Goal: Information Seeking & Learning: Learn about a topic

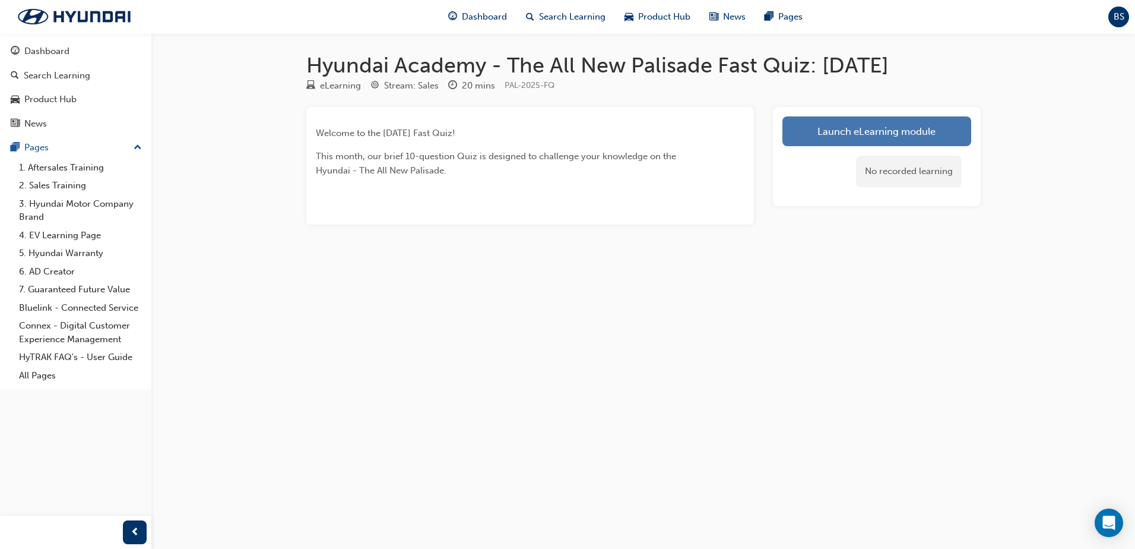
click at [865, 126] on link "Launch eLearning module" at bounding box center [877, 131] width 189 height 30
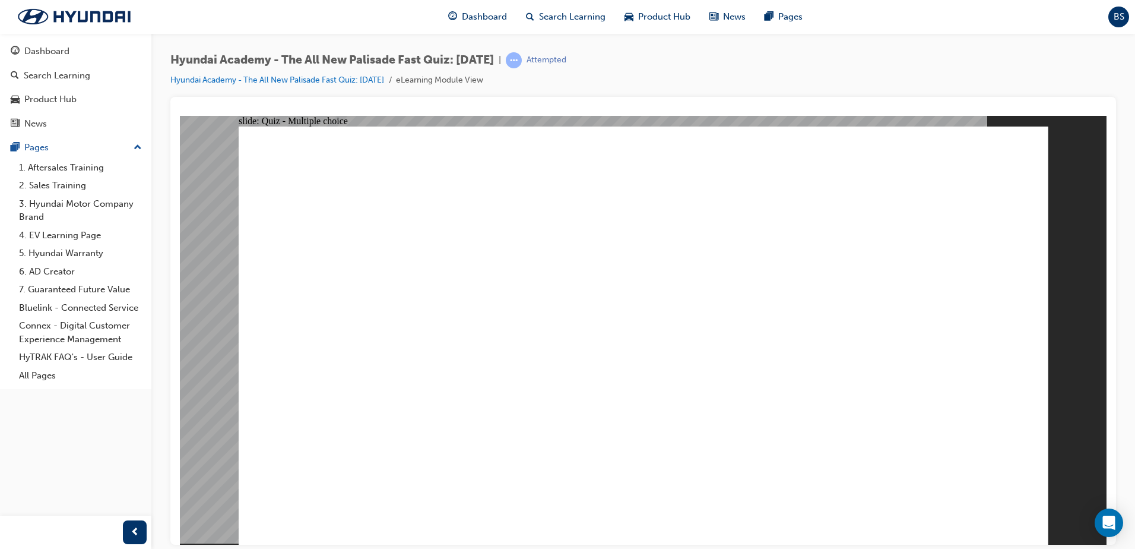
radio input "true"
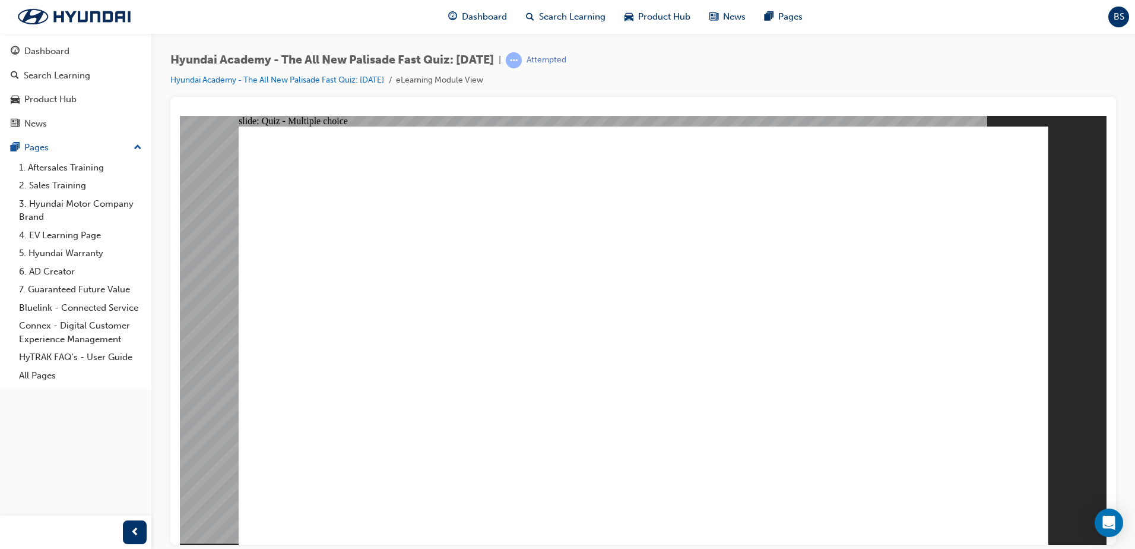
radio input "true"
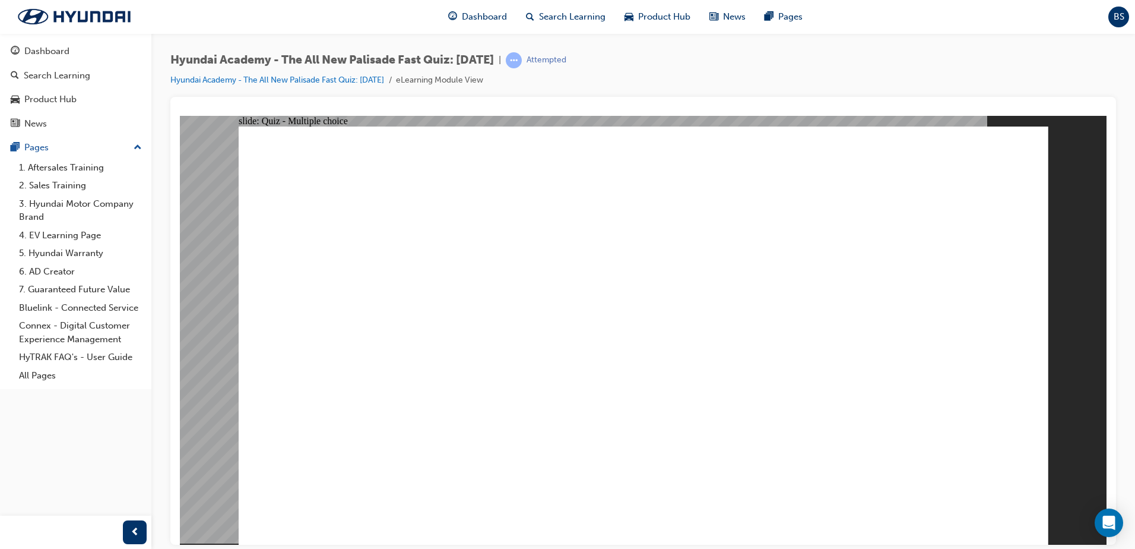
radio input "true"
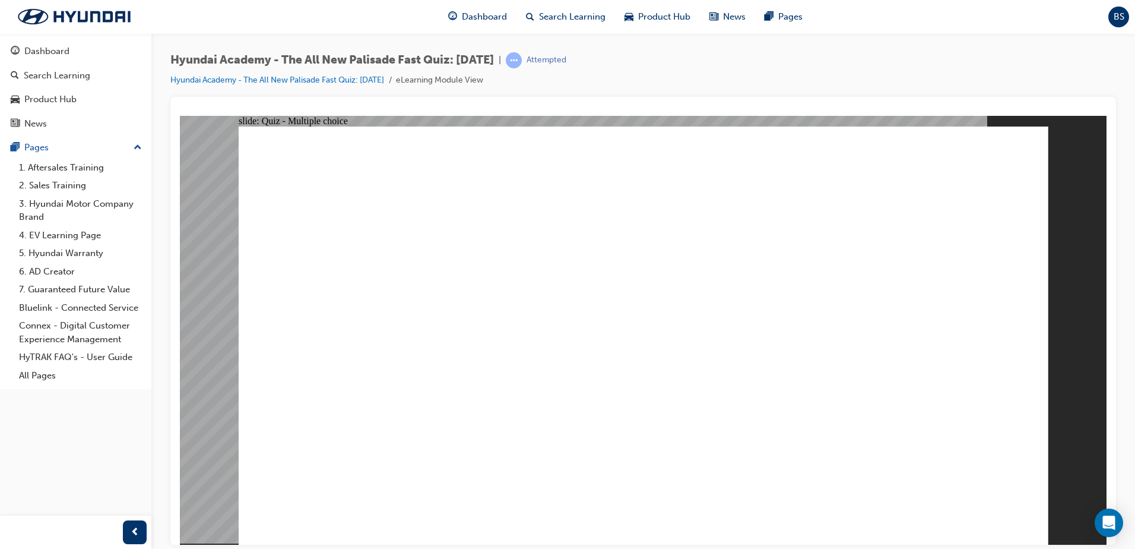
checkbox input "true"
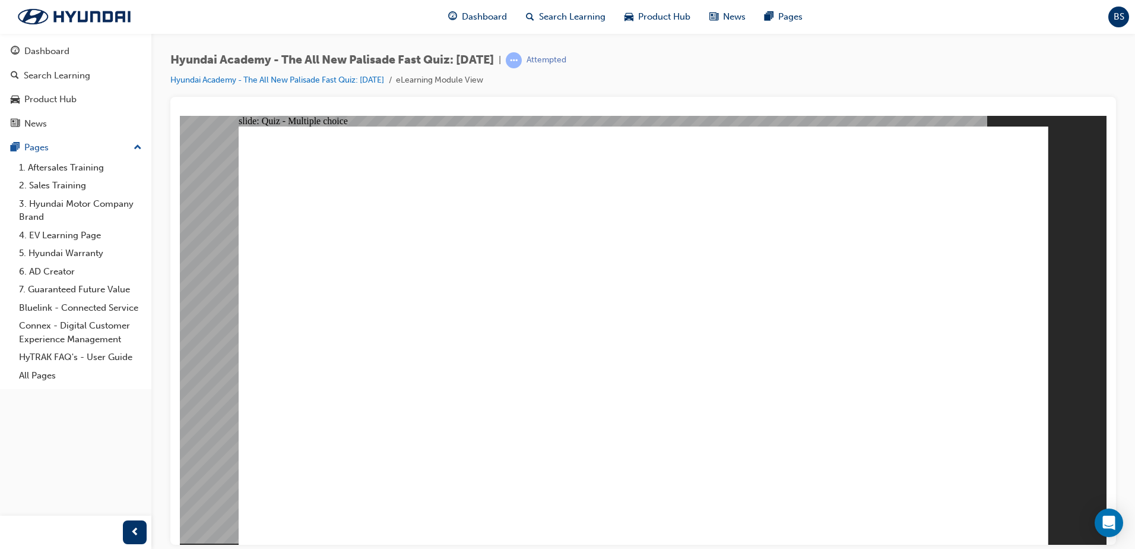
checkbox input "true"
radio input "true"
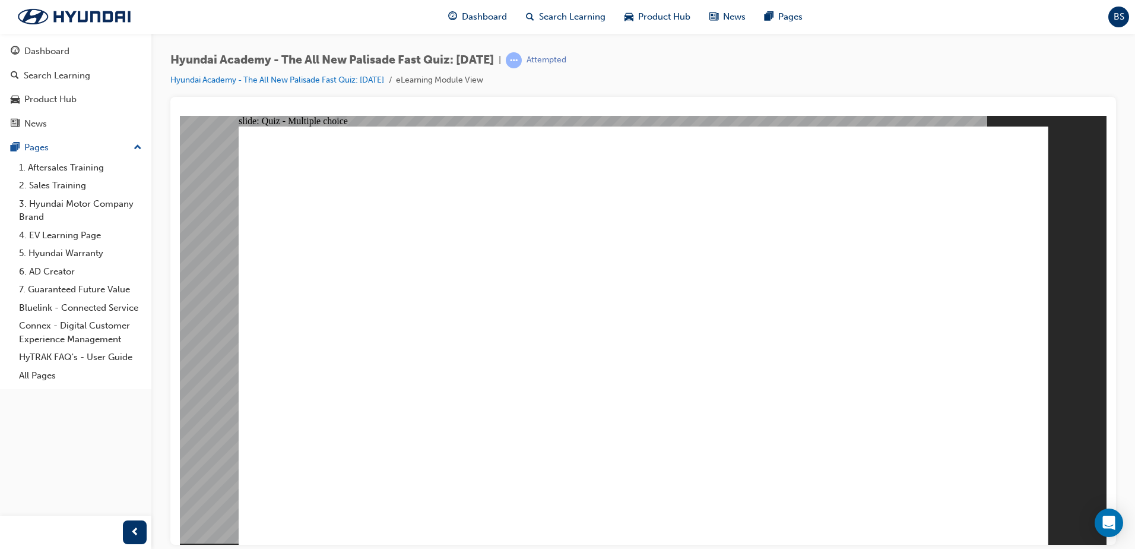
radio input "true"
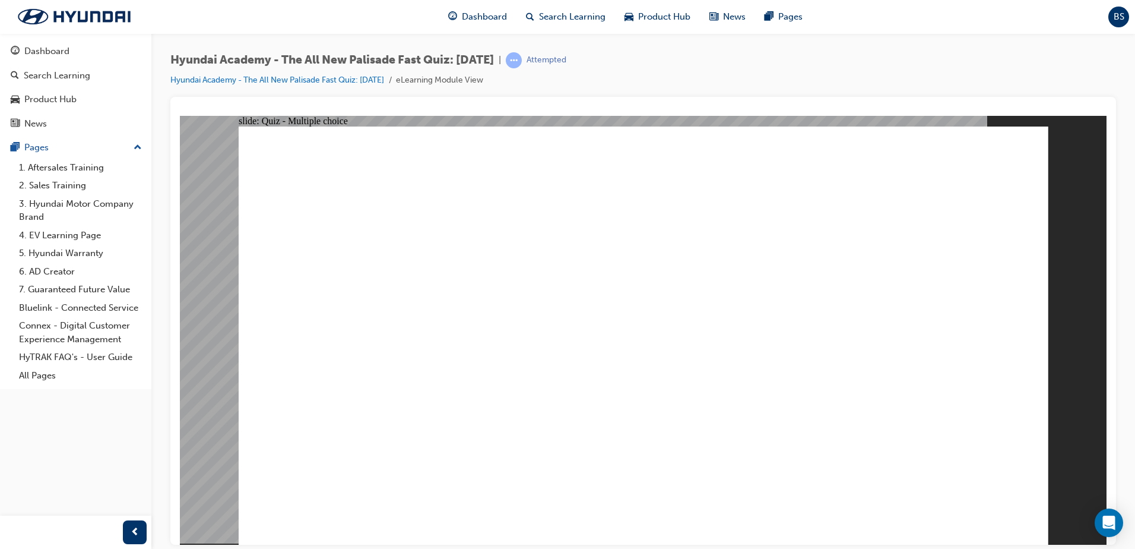
checkbox input "true"
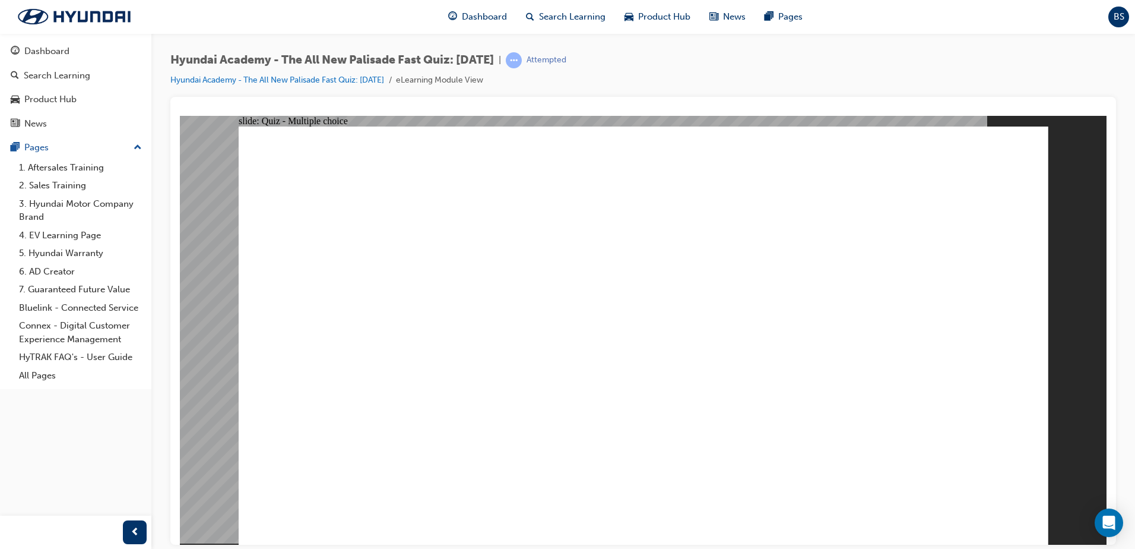
checkbox input "true"
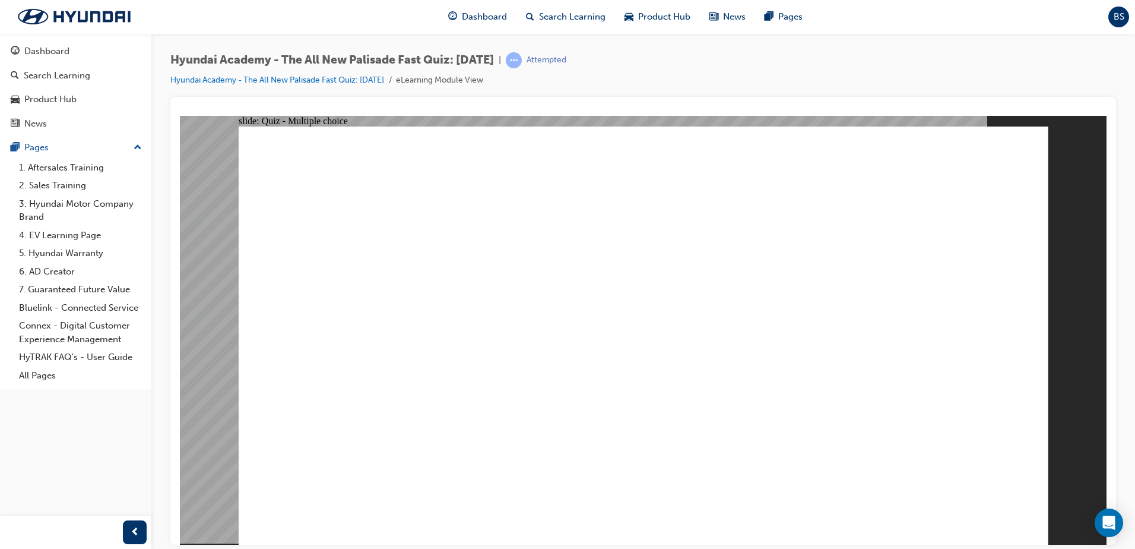
radio input "true"
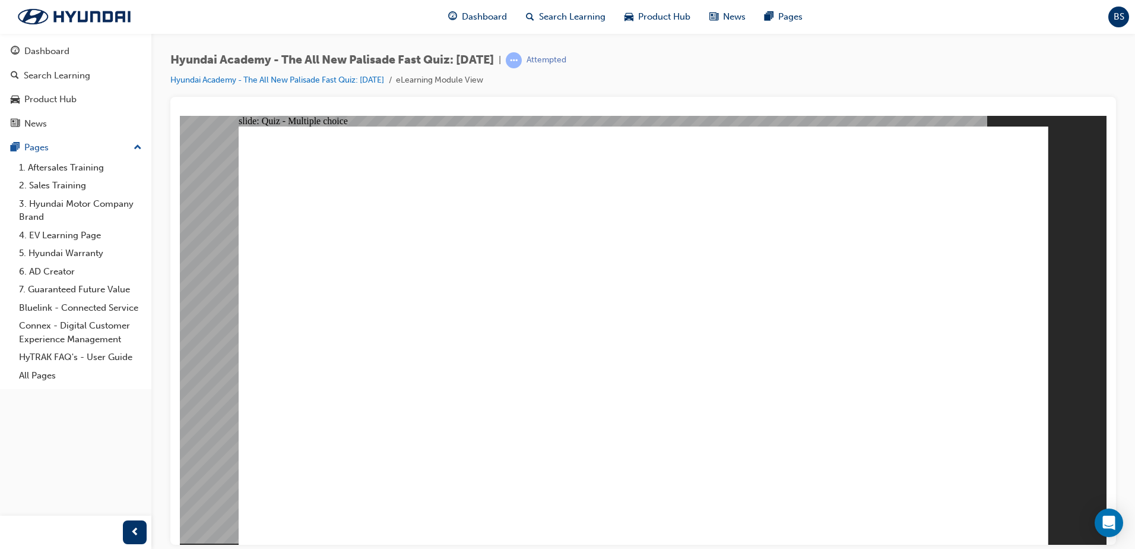
drag, startPoint x: 828, startPoint y: 275, endPoint x: 836, endPoint y: 280, distance: 8.9
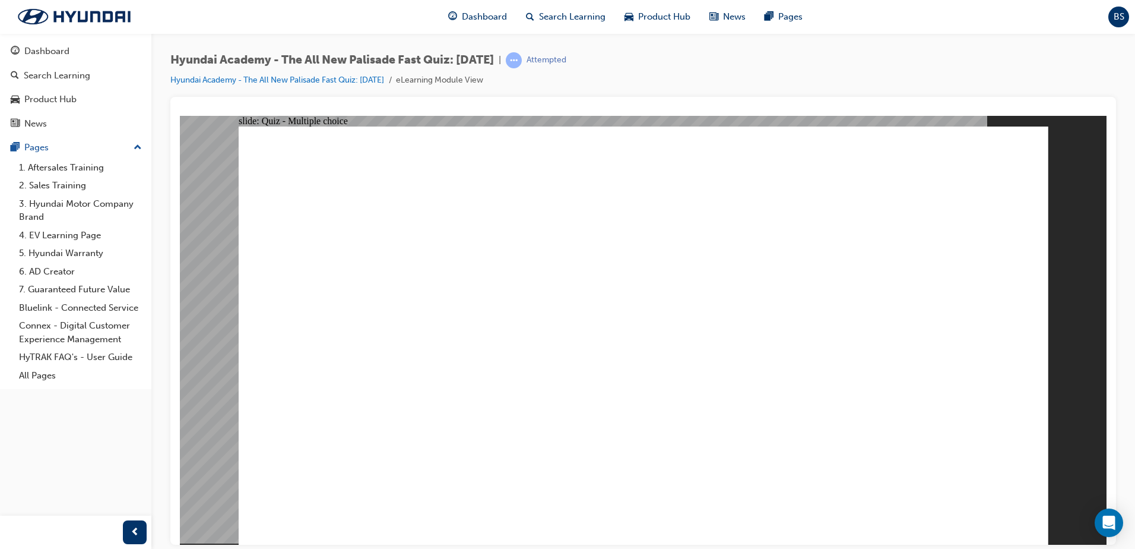
radio input "true"
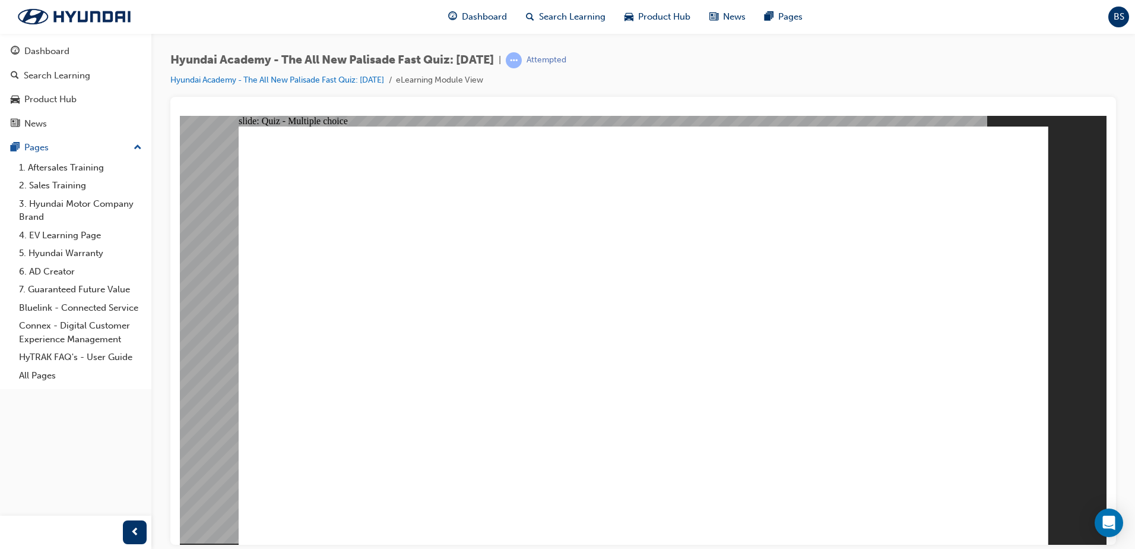
radio input "true"
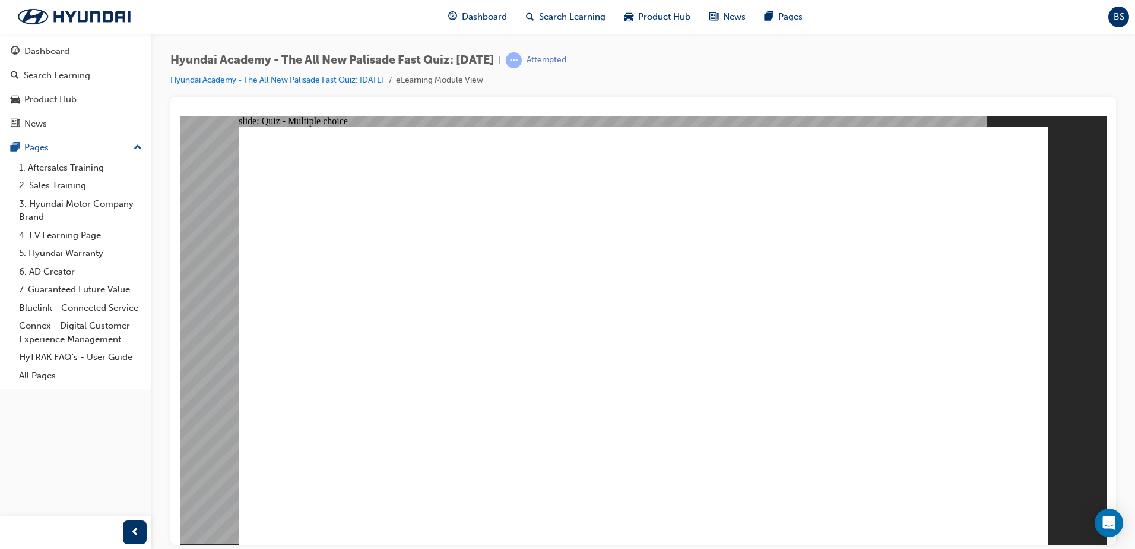
radio input "true"
drag, startPoint x: 654, startPoint y: 410, endPoint x: 664, endPoint y: 413, distance: 10.7
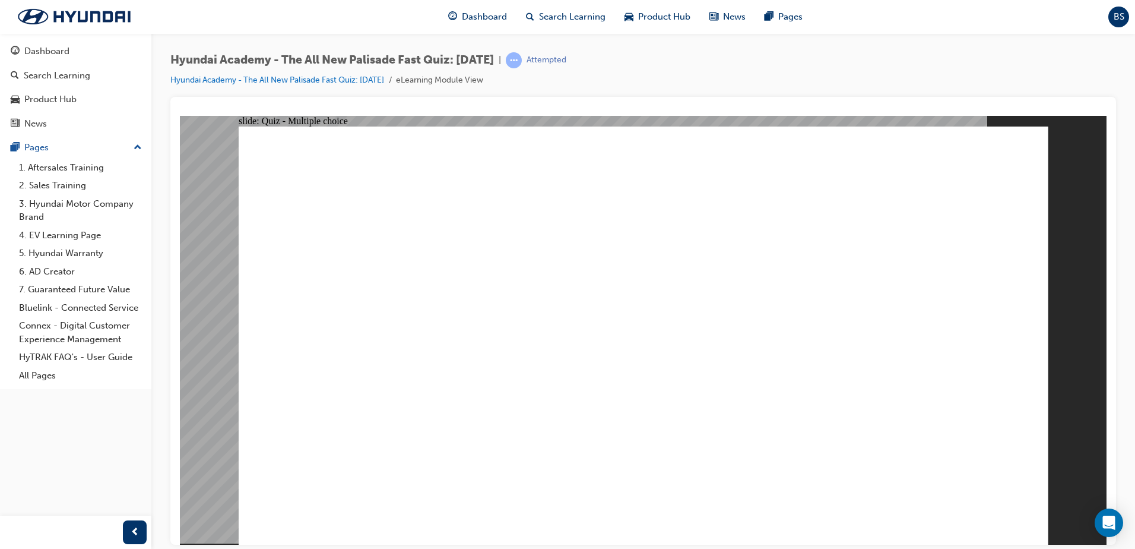
drag, startPoint x: 530, startPoint y: 499, endPoint x: 540, endPoint y: 483, distance: 18.9
checkbox input "true"
drag, startPoint x: 545, startPoint y: 469, endPoint x: 559, endPoint y: 408, distance: 62.2
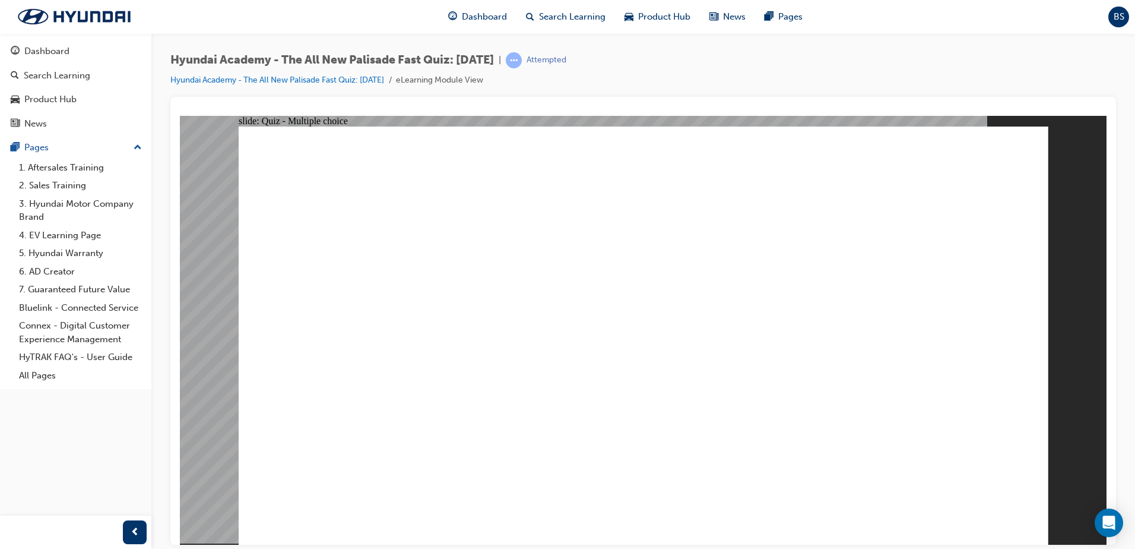
checkbox input "true"
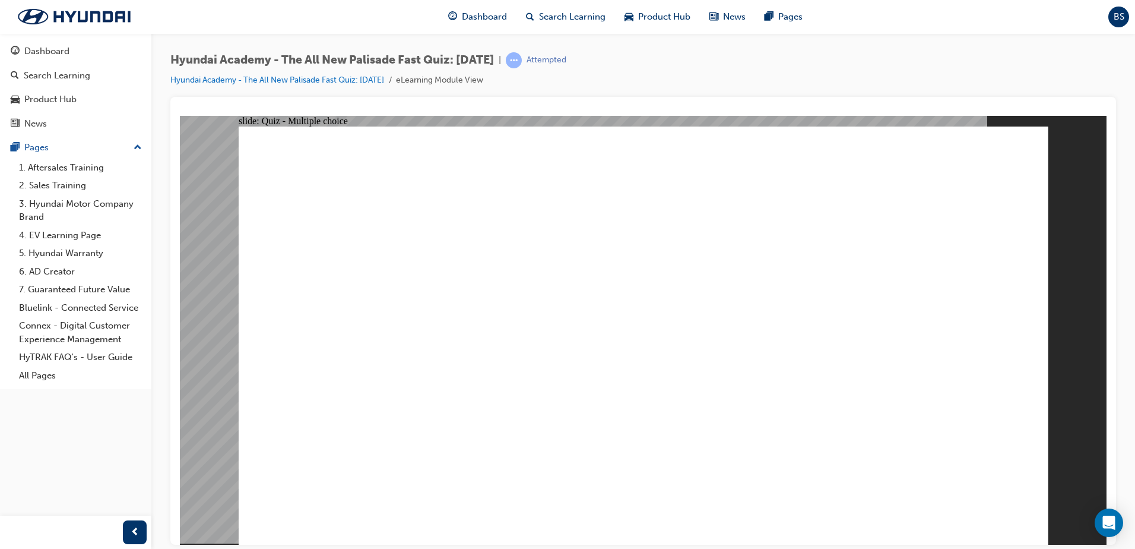
checkbox input "true"
radio input "true"
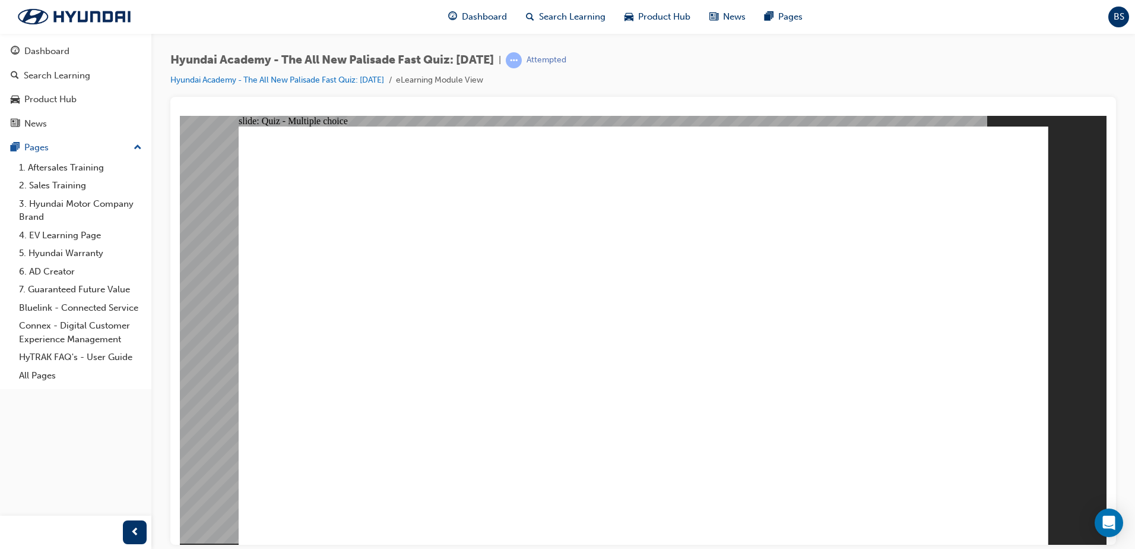
radio input "true"
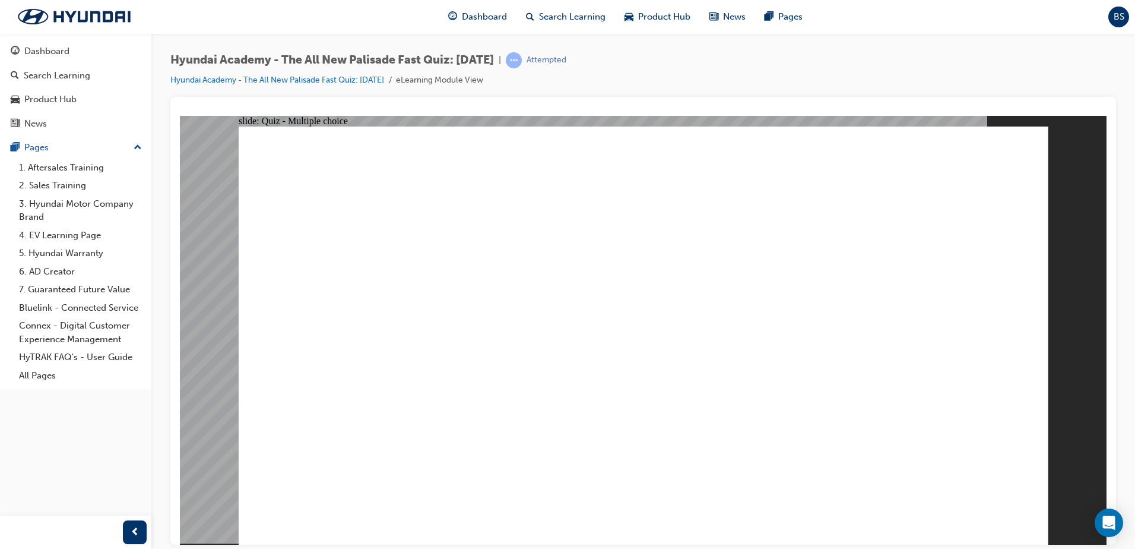
checkbox input "true"
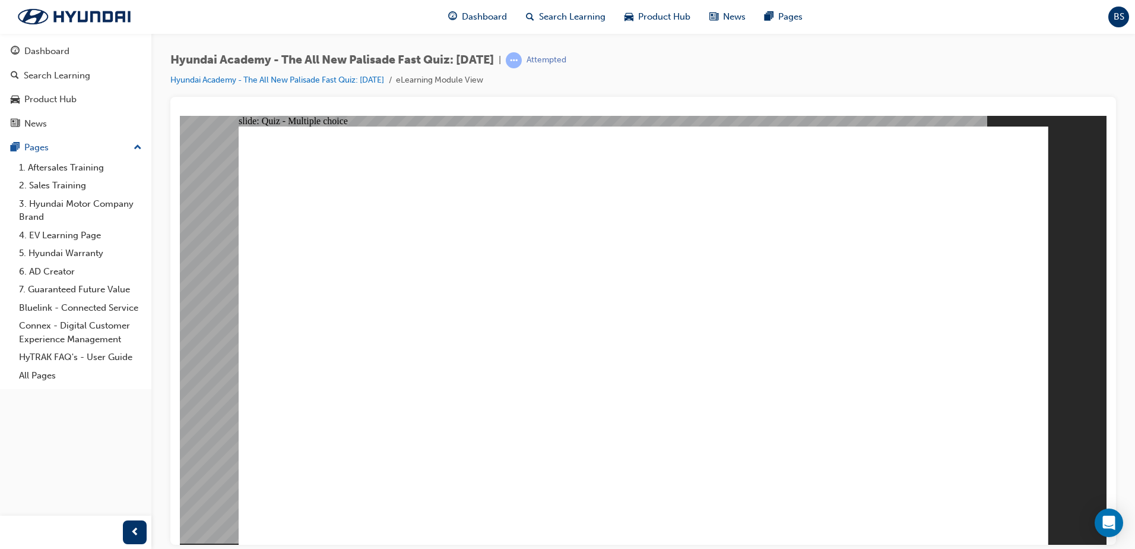
checkbox input "true"
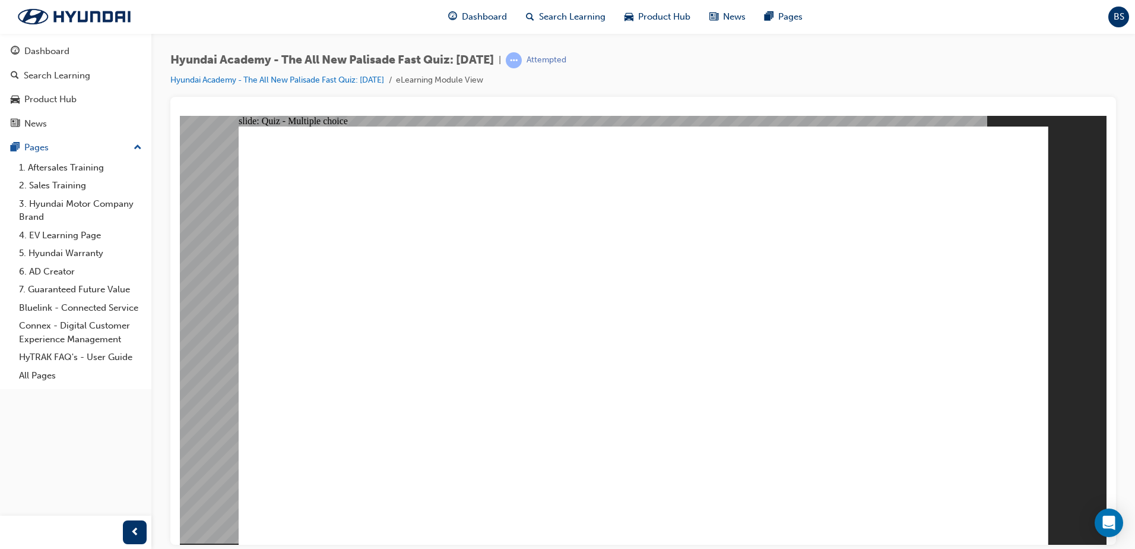
checkbox input "true"
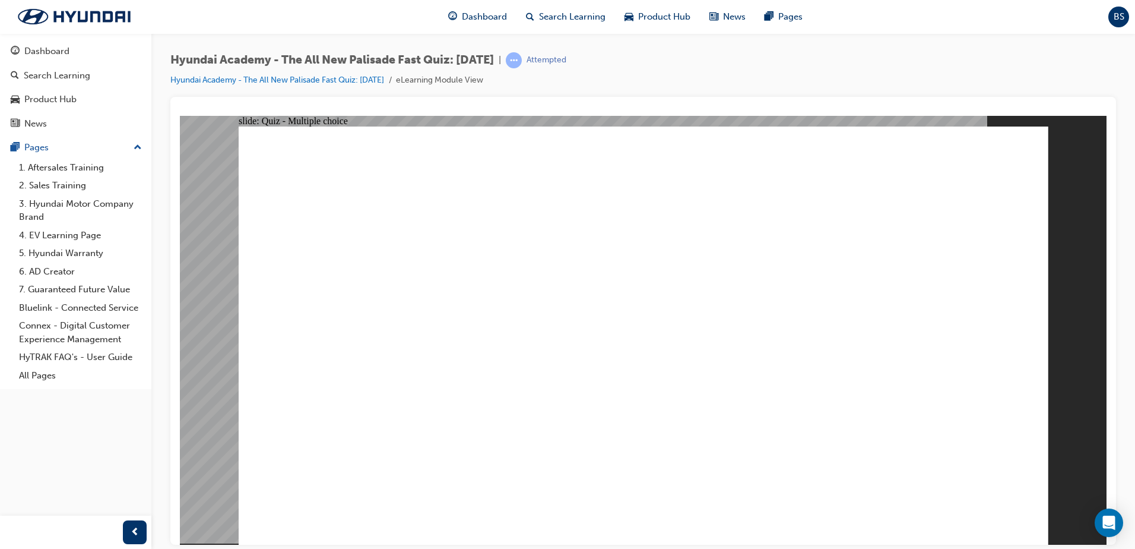
drag, startPoint x: 518, startPoint y: 344, endPoint x: 527, endPoint y: 320, distance: 25.9
radio input "true"
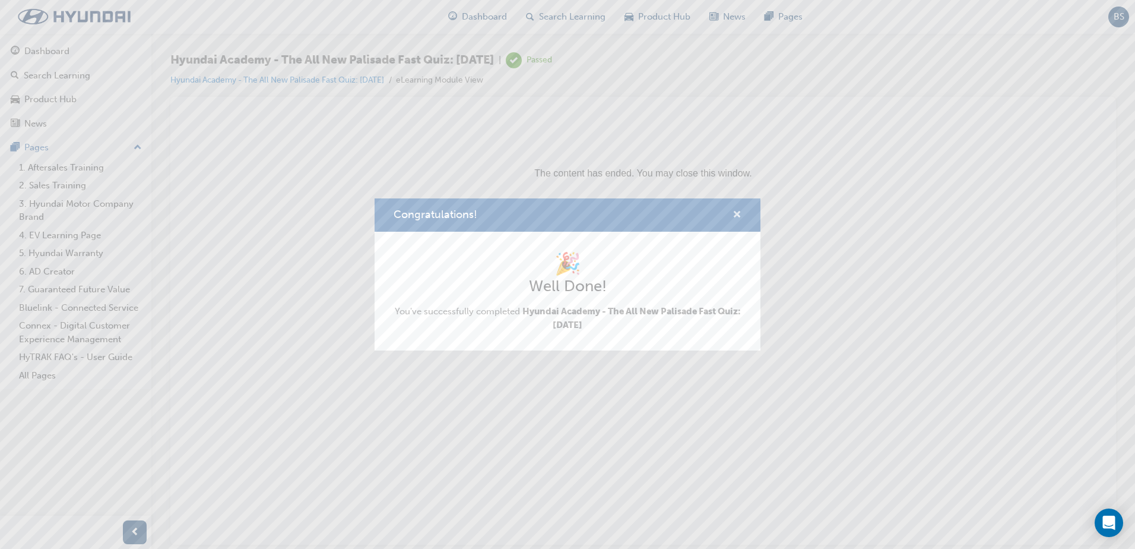
click at [740, 211] on span "cross-icon" at bounding box center [737, 215] width 9 height 11
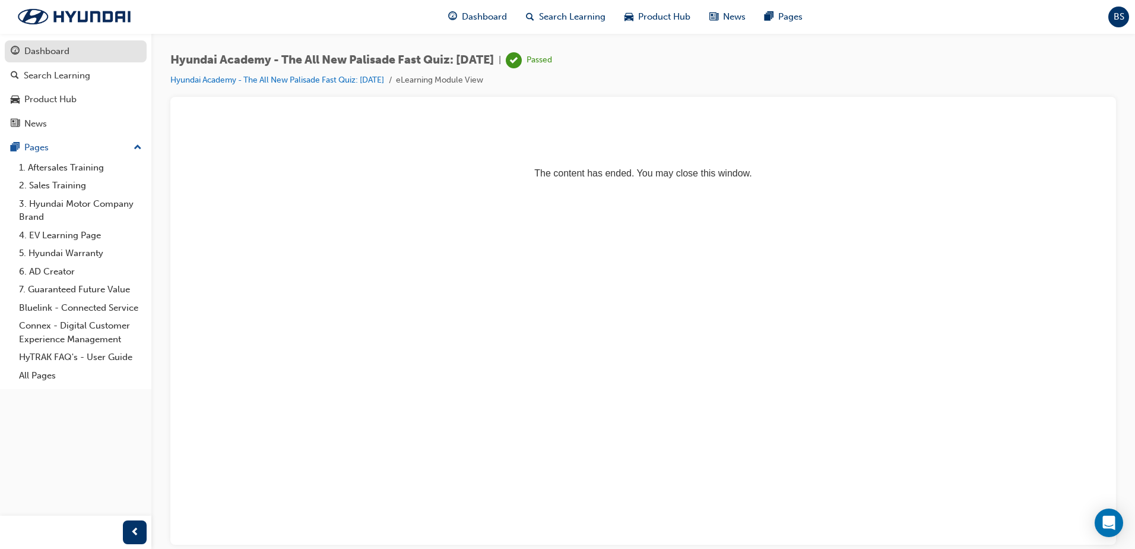
click at [69, 54] on div "Dashboard" at bounding box center [76, 51] width 130 height 15
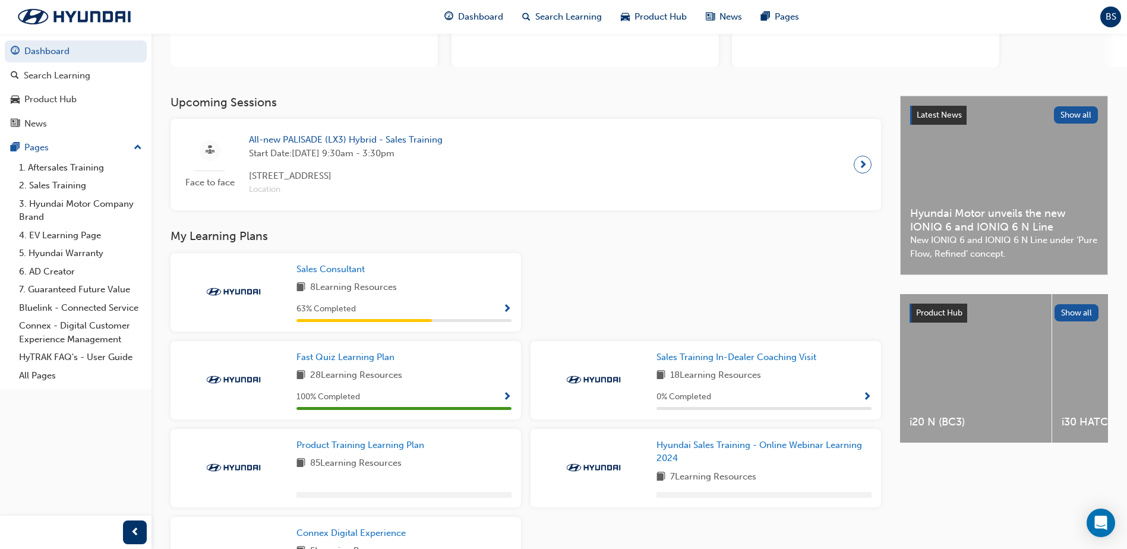
scroll to position [178, 0]
